Goal: Register for event/course

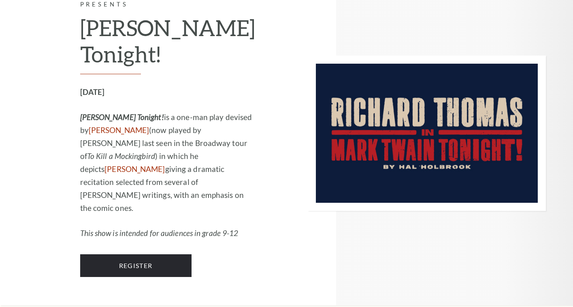
scroll to position [810, 0]
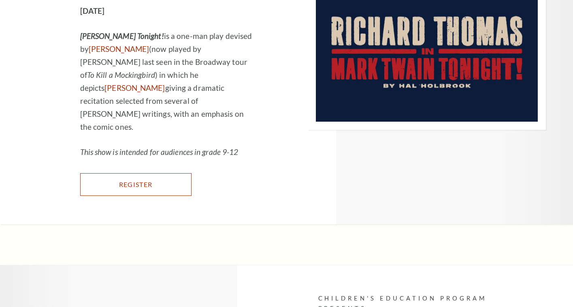
click at [176, 179] on link "Register" at bounding box center [135, 184] width 111 height 23
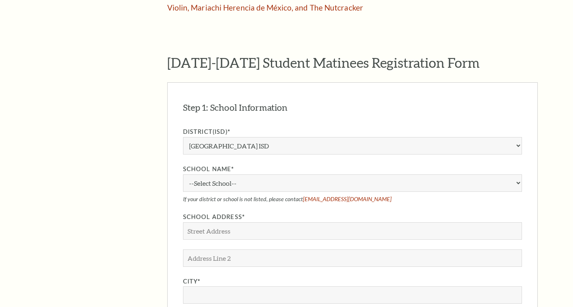
scroll to position [648, 0]
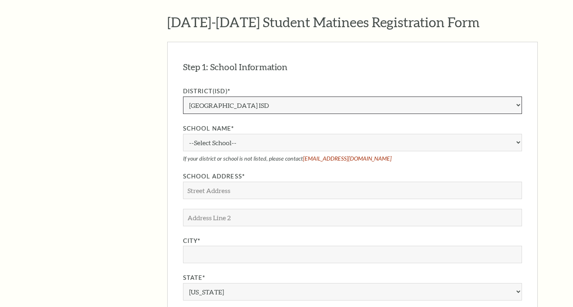
click at [262, 96] on select "Aledo ISD Alvarado ISD Alvord ISD Arlington ISD Azle ISD Bellevue ISD Birdville…" at bounding box center [352, 104] width 339 height 17
click at [126, 157] on aside "The Program Donate Now Student Matinees Broadway Bridges at Bass Performance Ha…" at bounding box center [89, 122] width 107 height 1102
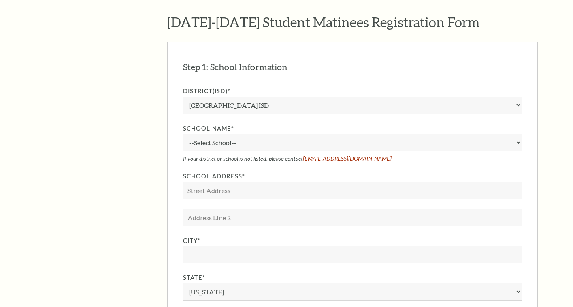
click at [237, 134] on select "--Select School-- A.M. Pate Elementary School Alice Carlson Elementary School A…" at bounding box center [352, 142] width 339 height 17
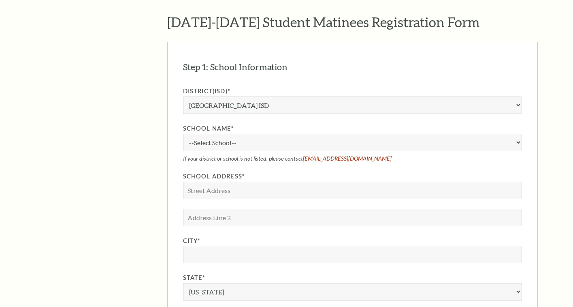
click at [154, 139] on div "The Program Donate Now Student Matinees Broadway Bridges at Bass Performance Ha…" at bounding box center [287, 122] width 502 height 1102
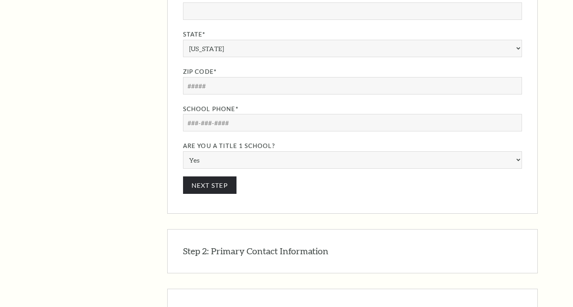
scroll to position [972, 0]
